Goal: Information Seeking & Learning: Learn about a topic

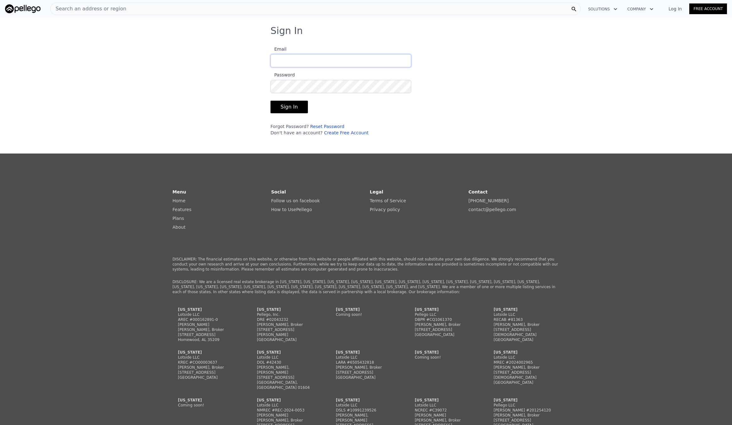
type input "[EMAIL_ADDRESS][DOMAIN_NAME]"
click at [293, 106] on button "Sign In" at bounding box center [289, 107] width 37 height 13
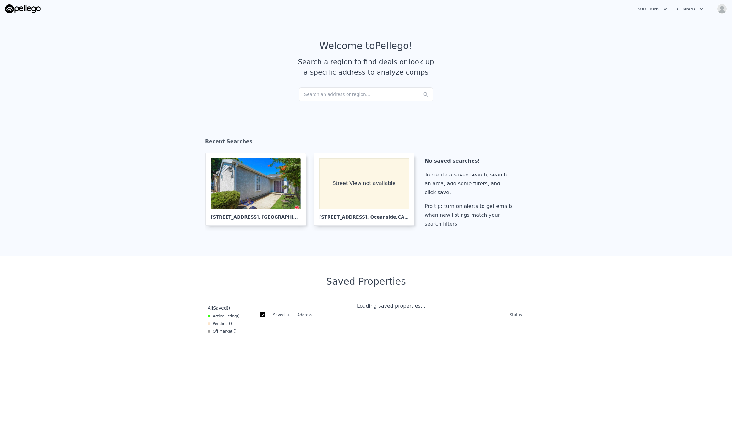
checkbox input "true"
click at [330, 96] on div "Search an address or region..." at bounding box center [366, 94] width 135 height 14
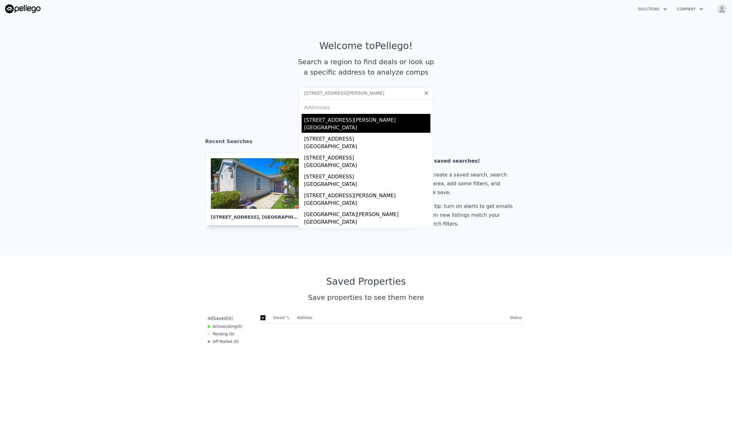
type input "[STREET_ADDRESS][PERSON_NAME]"
click at [332, 119] on div "[STREET_ADDRESS][PERSON_NAME]" at bounding box center [367, 119] width 126 height 10
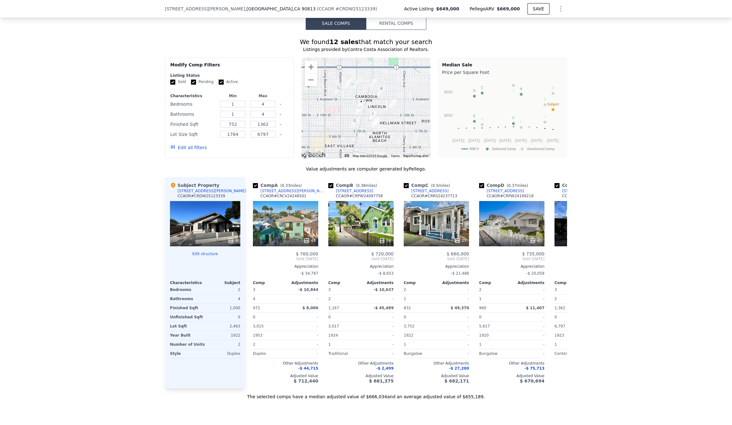
scroll to position [503, 0]
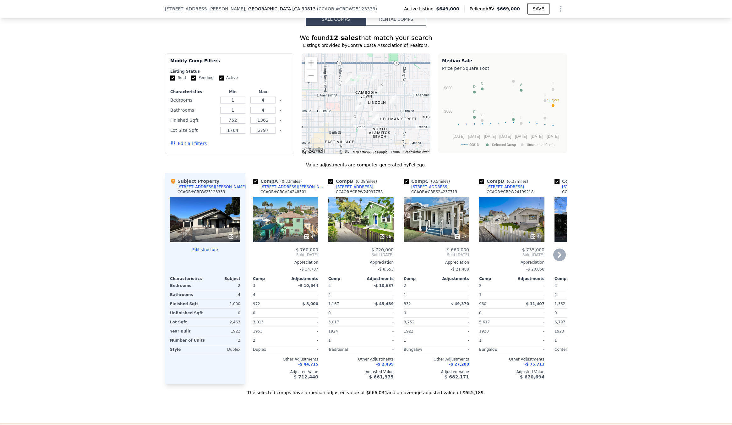
click at [558, 261] on icon at bounding box center [559, 254] width 13 height 13
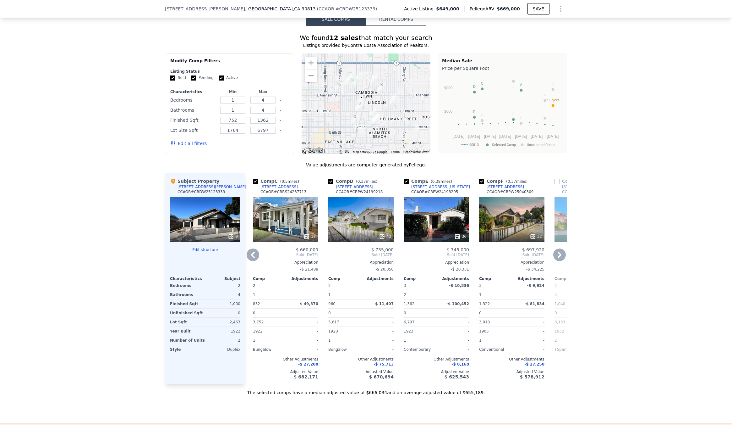
click at [558, 261] on icon at bounding box center [559, 254] width 13 height 13
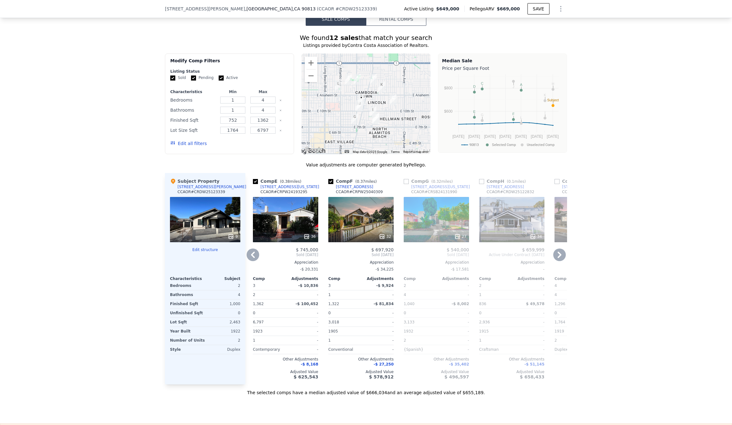
click at [558, 261] on icon at bounding box center [559, 254] width 13 height 13
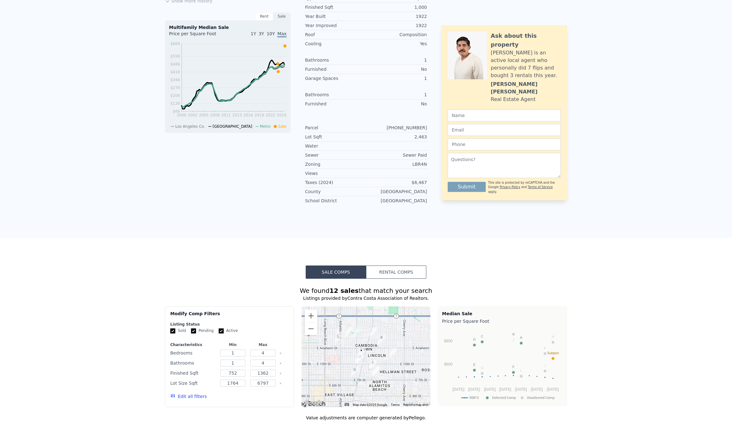
scroll to position [0, 0]
